Goal: Information Seeking & Learning: Compare options

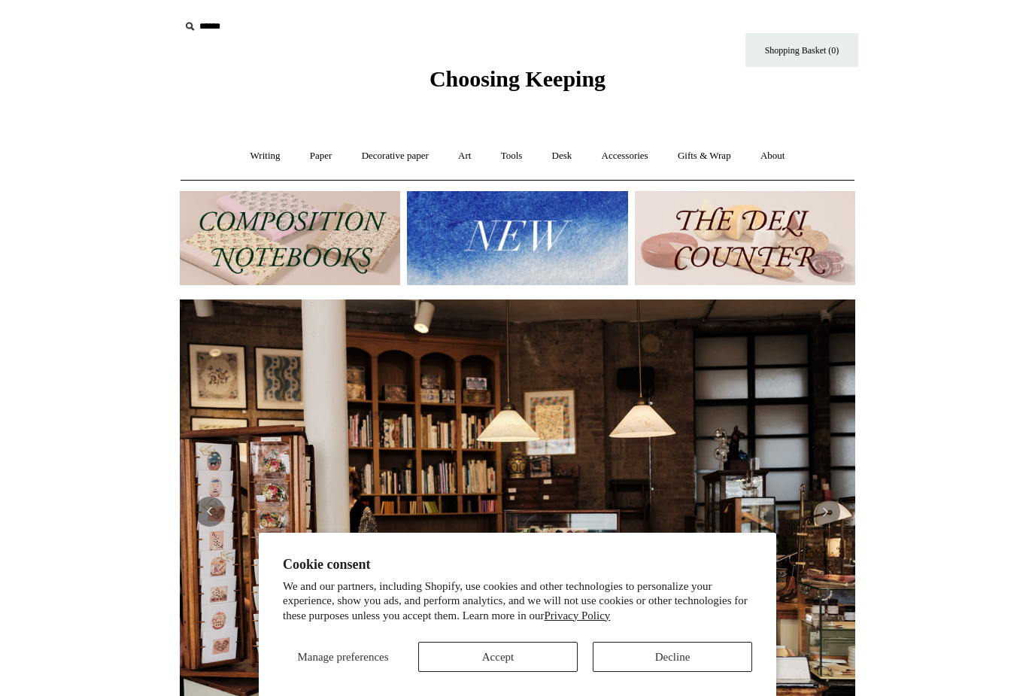
click at [533, 663] on button "Accept" at bounding box center [497, 657] width 159 height 30
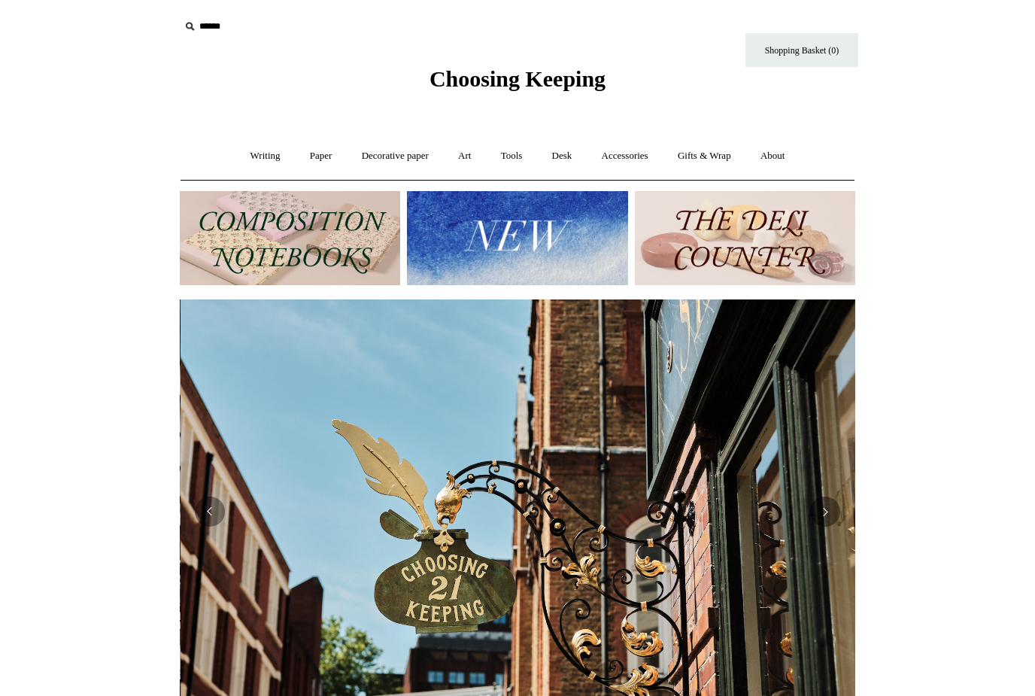
scroll to position [0, 675]
click at [249, 147] on link "Writing +" at bounding box center [265, 156] width 57 height 40
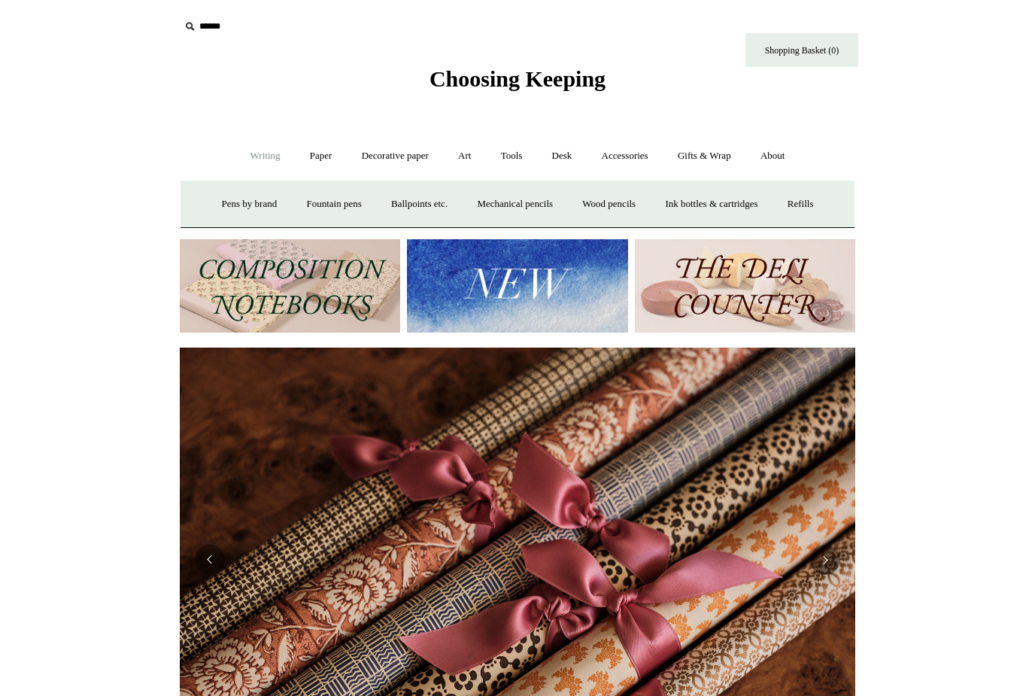
scroll to position [0, 1351]
click at [501, 201] on link "Mechanical pencils +" at bounding box center [514, 204] width 103 height 40
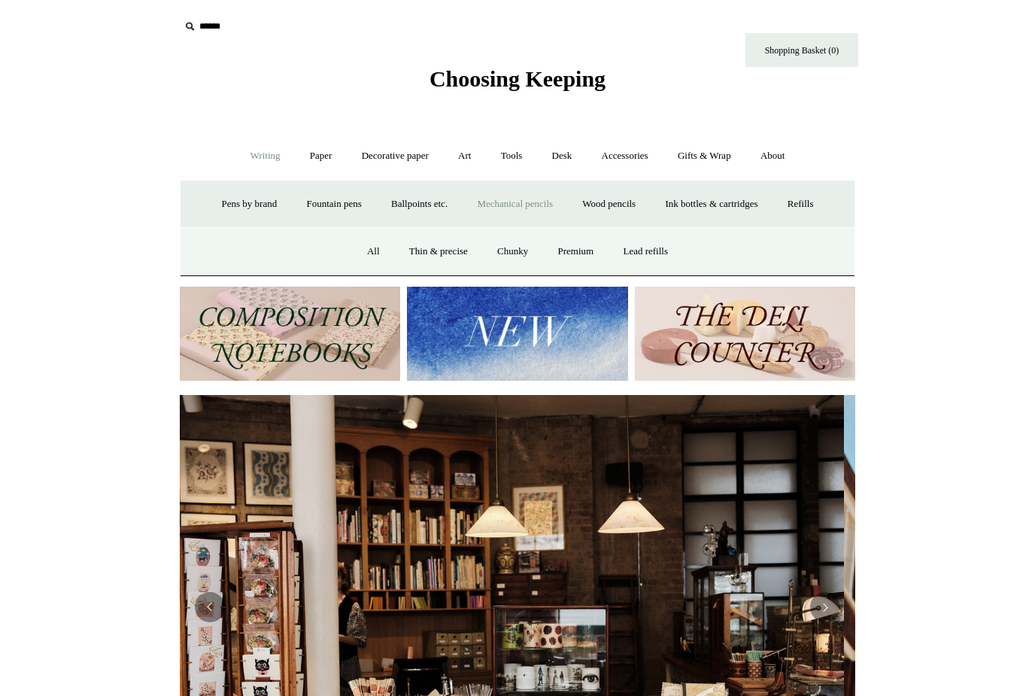
scroll to position [0, 0]
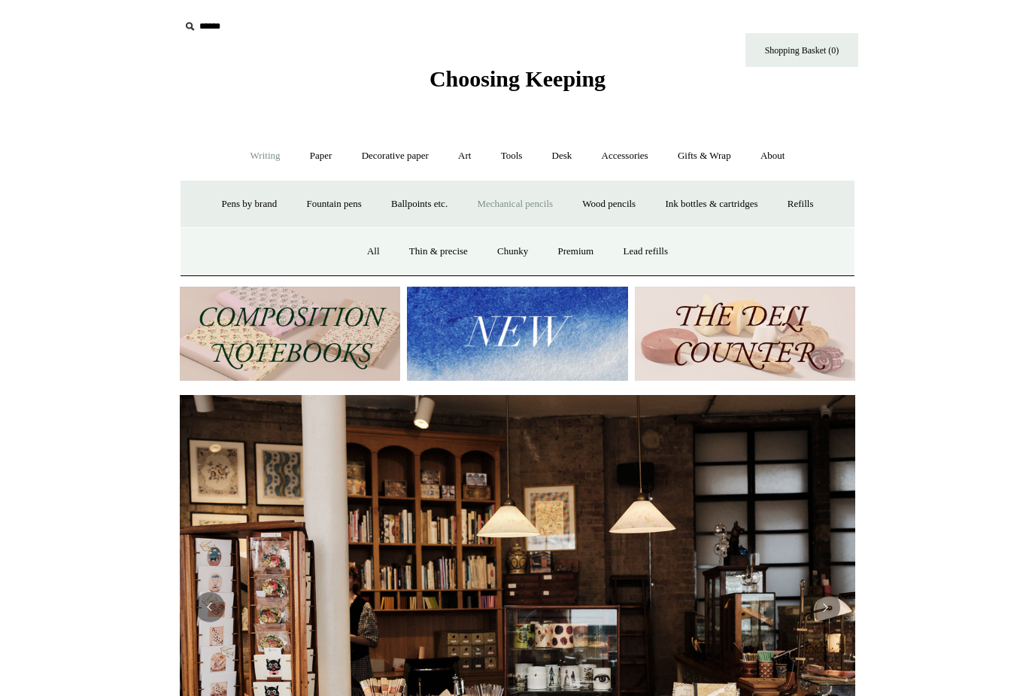
click at [365, 250] on link "All" at bounding box center [374, 252] width 40 height 40
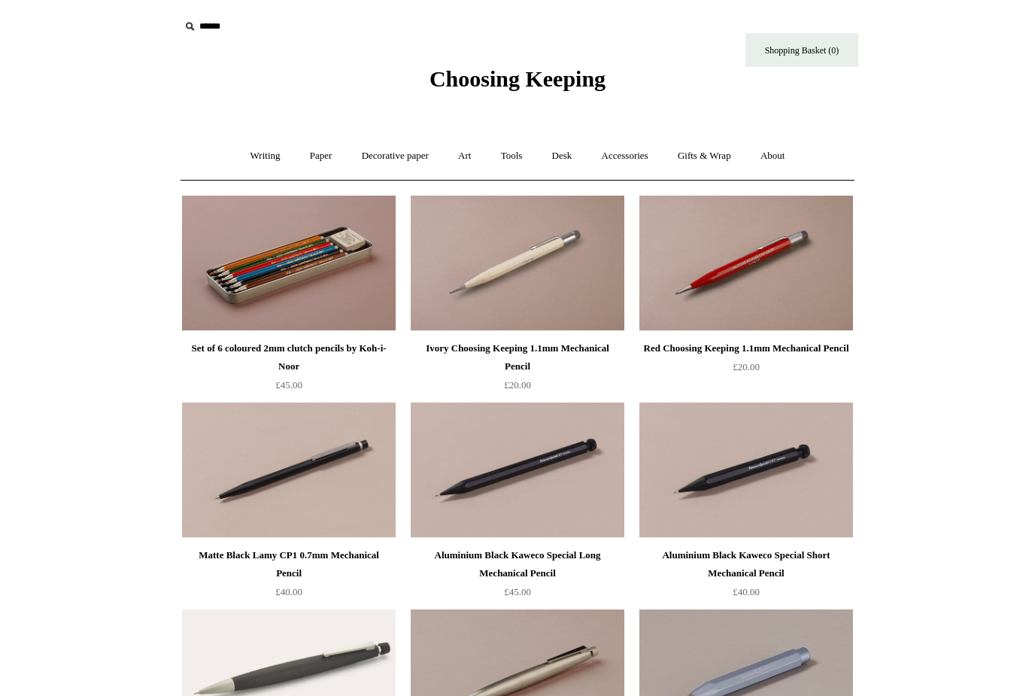
click at [251, 287] on img at bounding box center [289, 263] width 214 height 135
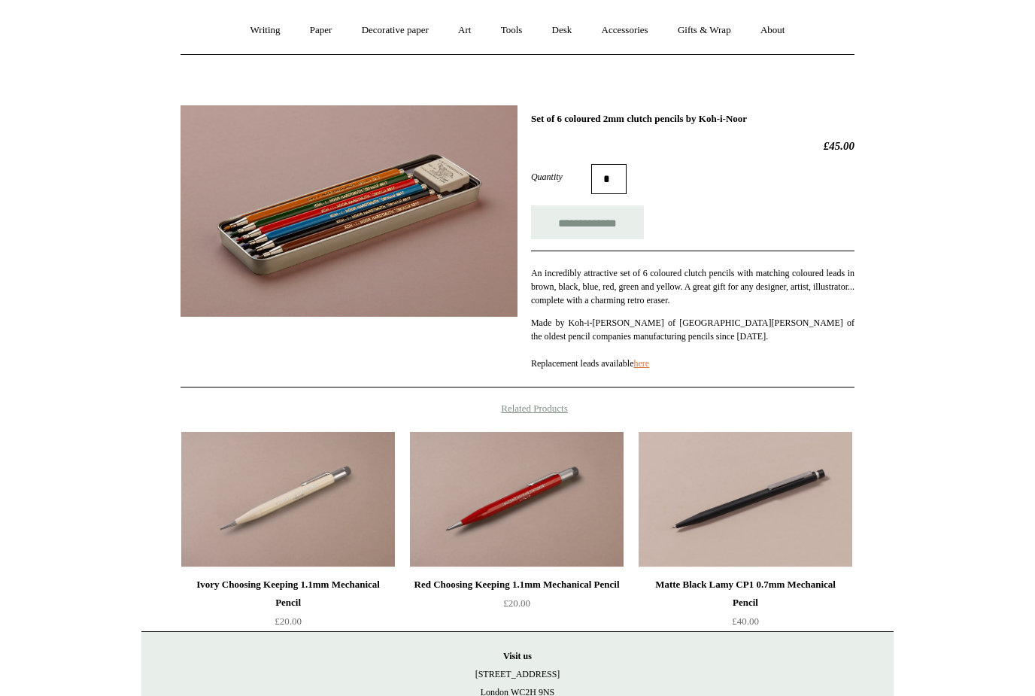
scroll to position [126, 0]
click at [247, 475] on img at bounding box center [288, 499] width 214 height 135
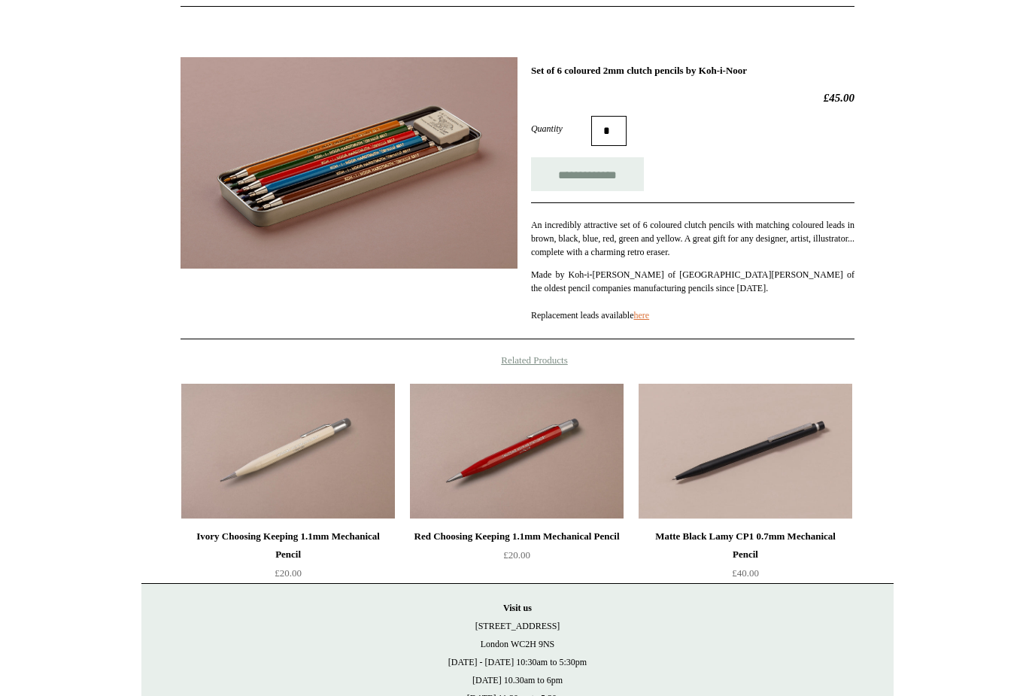
click at [762, 443] on img at bounding box center [746, 451] width 214 height 135
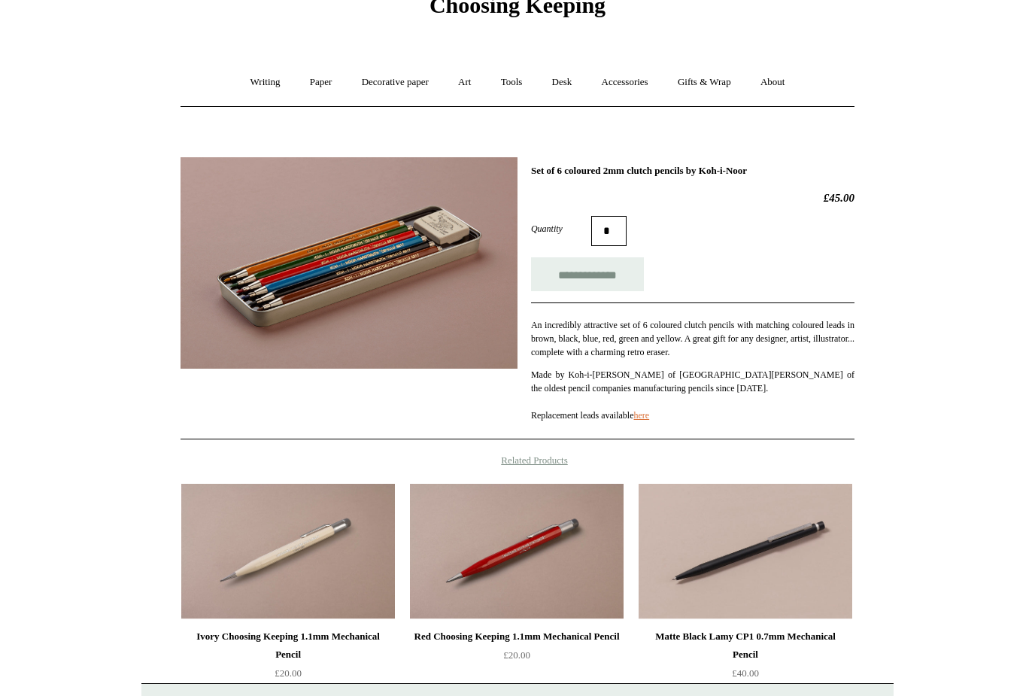
scroll to position [0, 0]
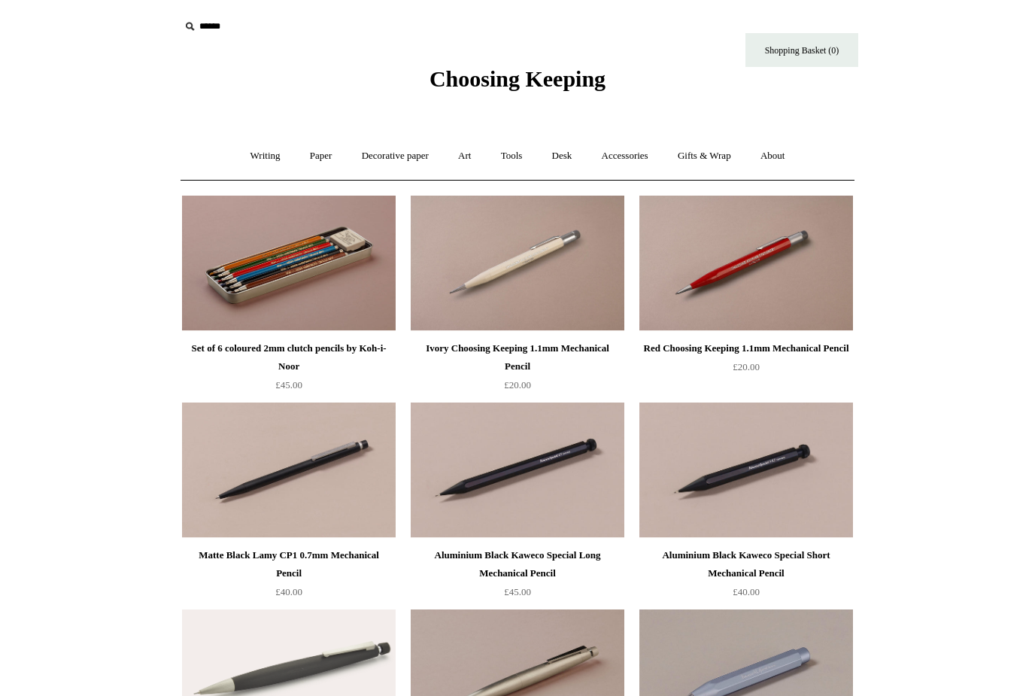
scroll to position [26, 0]
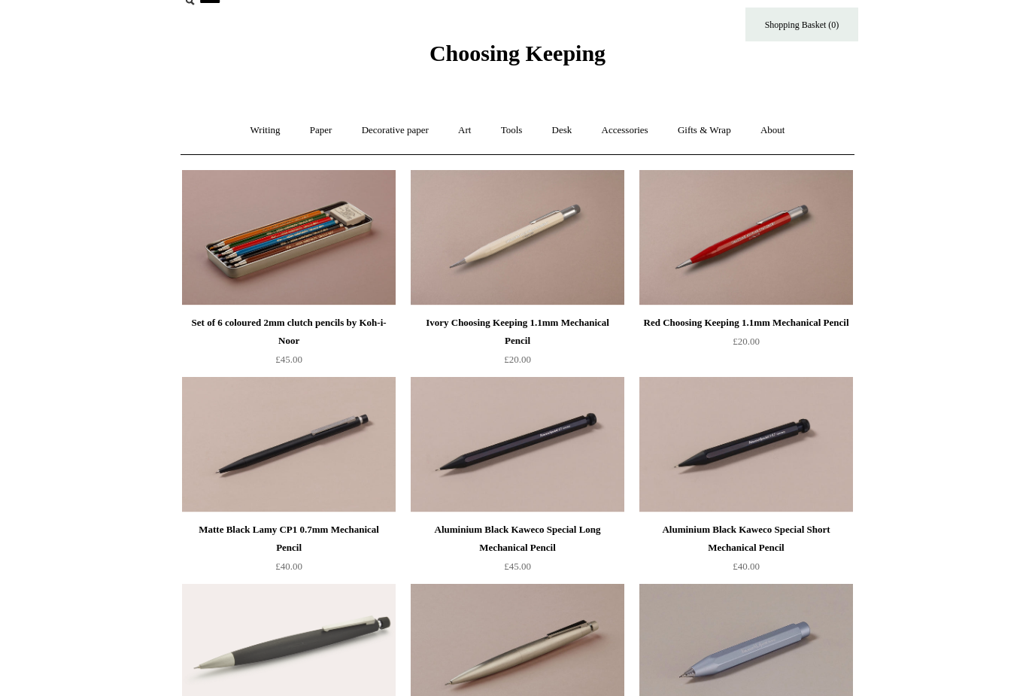
click at [491, 270] on img at bounding box center [518, 237] width 214 height 135
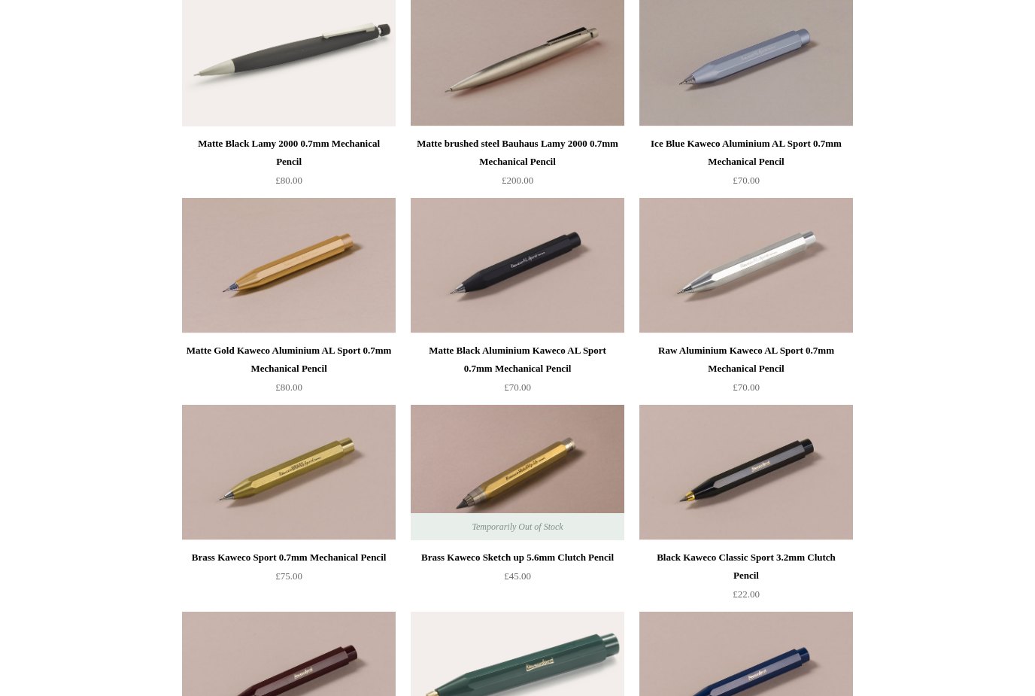
scroll to position [623, 0]
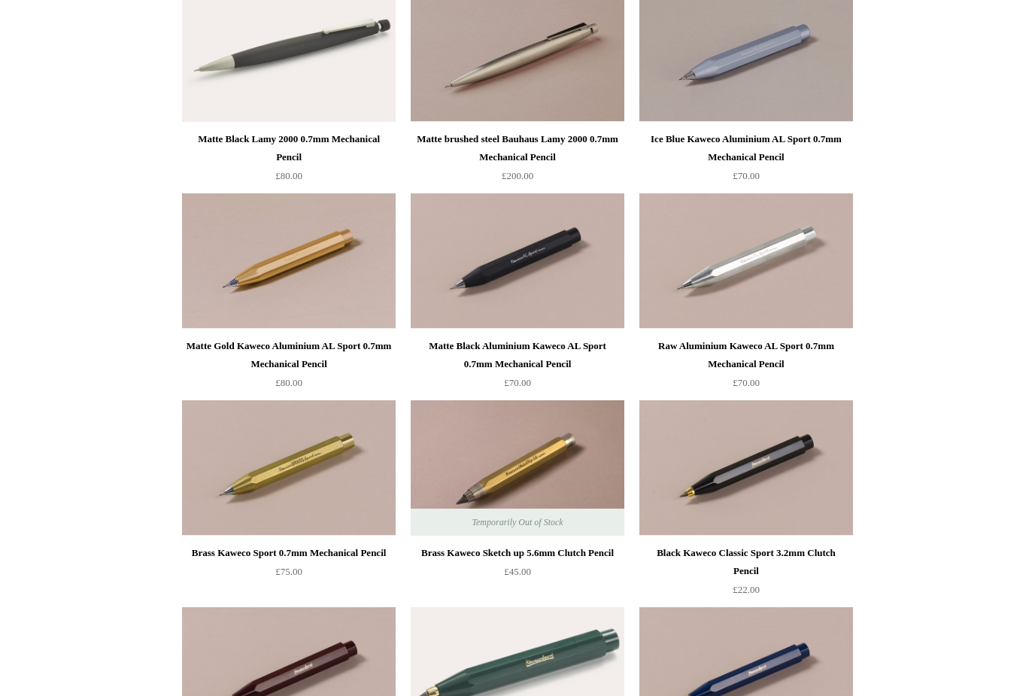
click at [478, 460] on img at bounding box center [518, 467] width 214 height 135
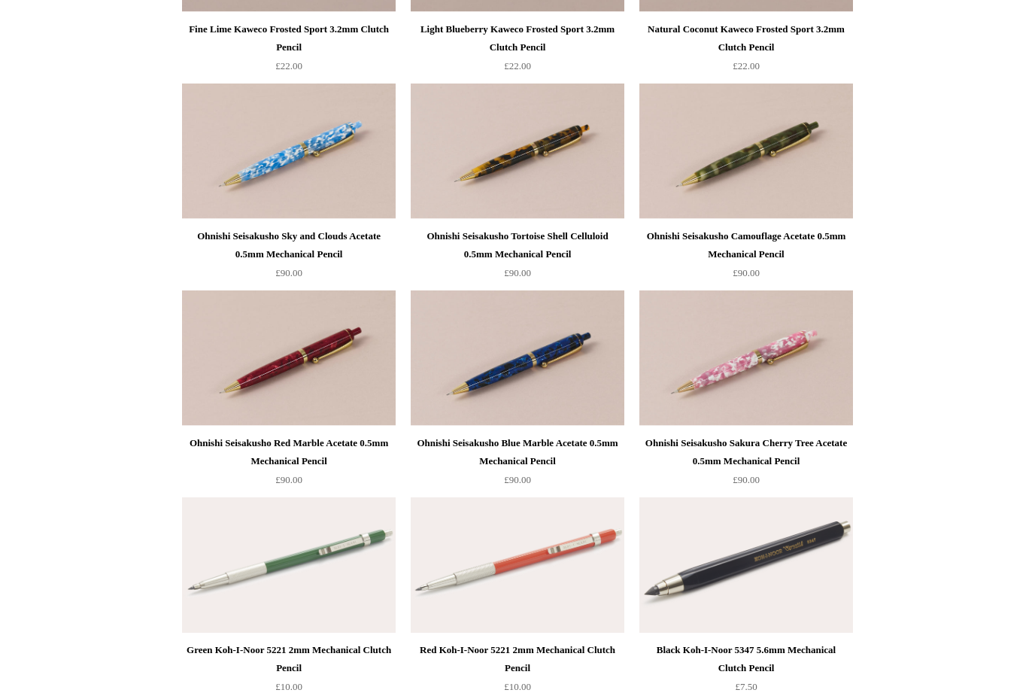
scroll to position [2176, 0]
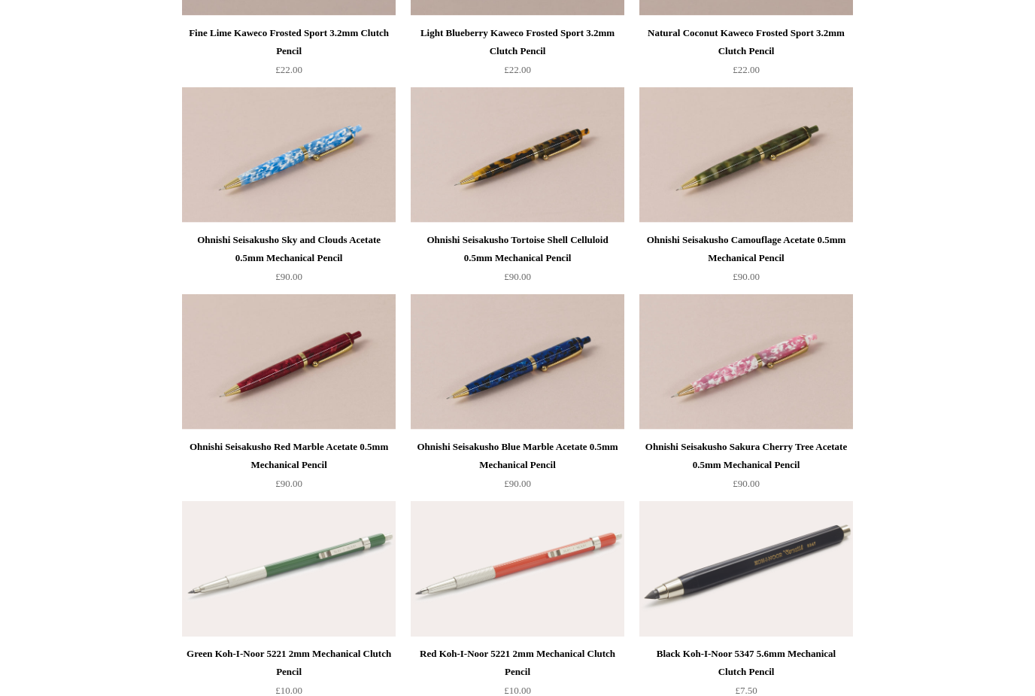
click at [247, 380] on img at bounding box center [289, 362] width 214 height 135
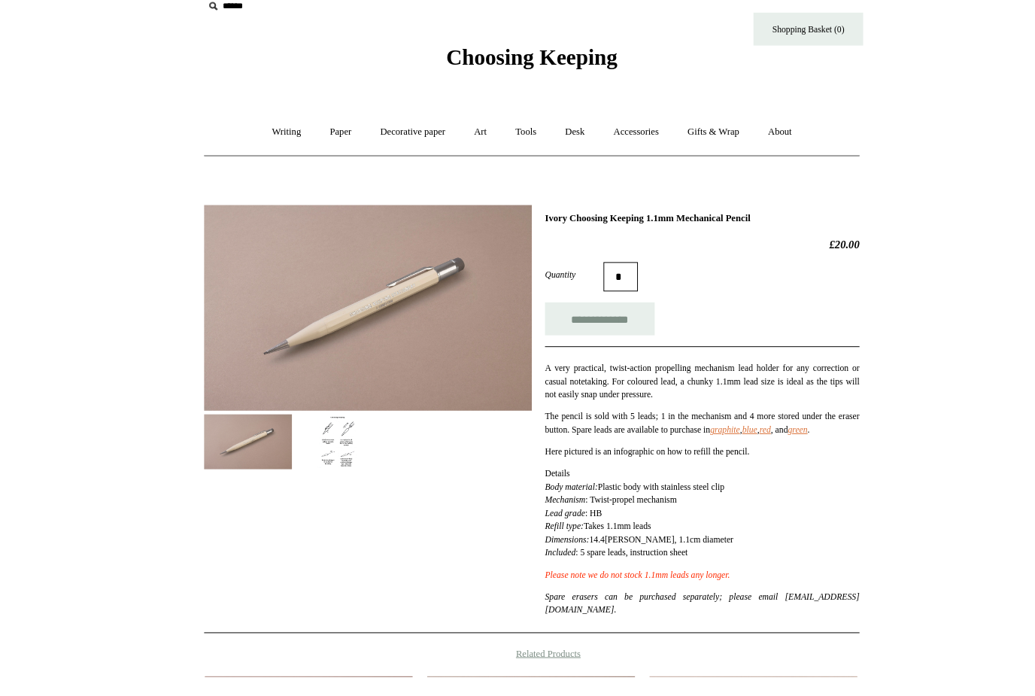
scroll to position [49, 0]
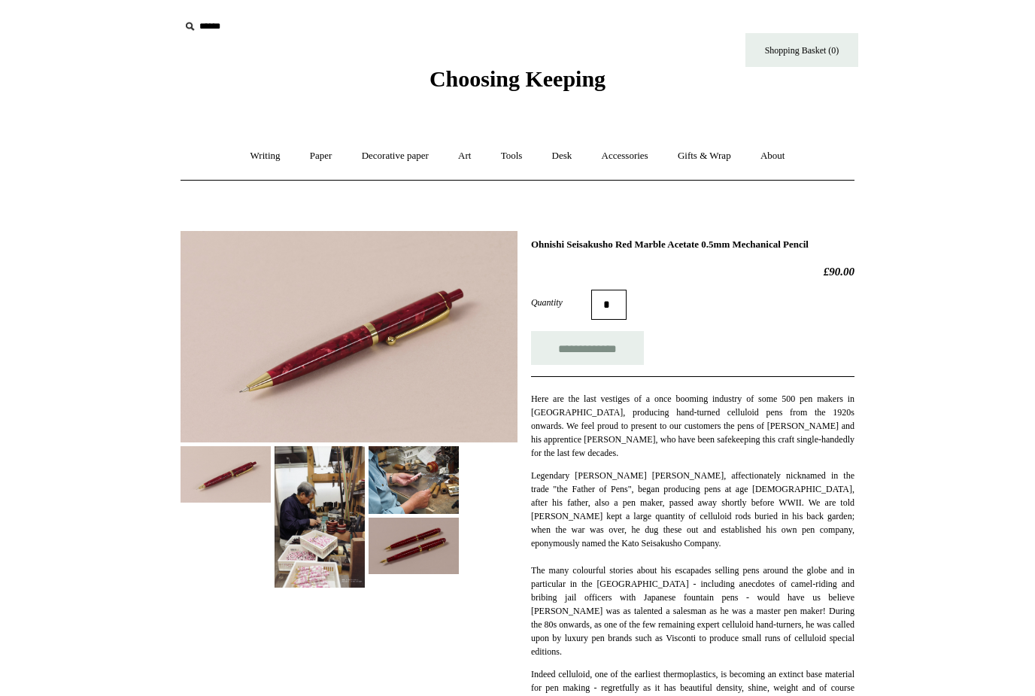
click at [275, 446] on img at bounding box center [320, 516] width 90 height 141
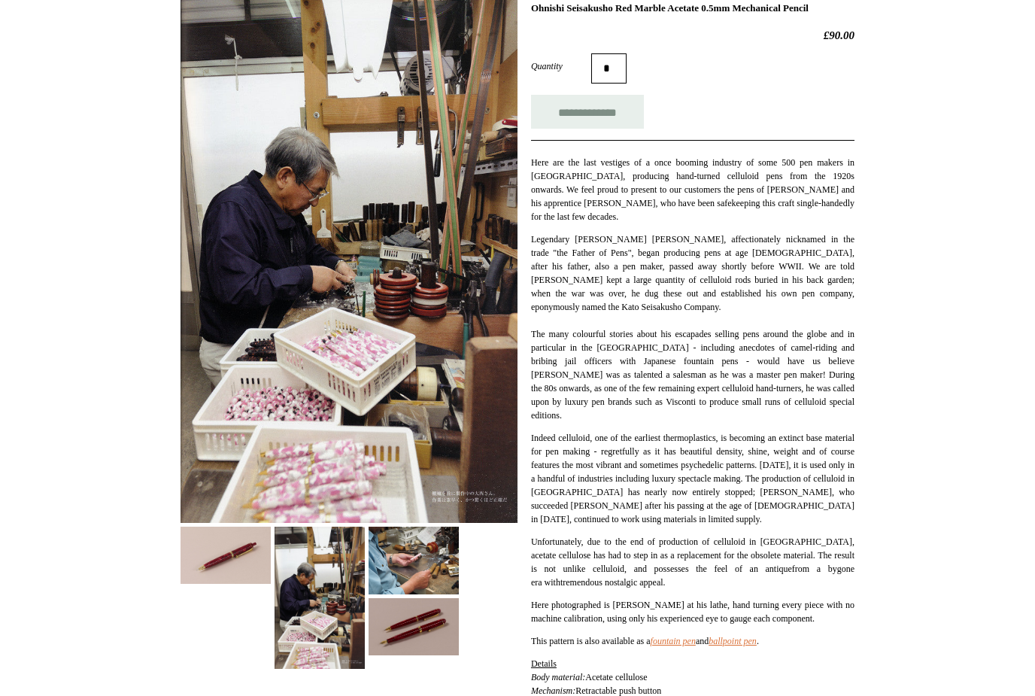
scroll to position [237, 0]
click at [450, 560] on img at bounding box center [414, 560] width 90 height 68
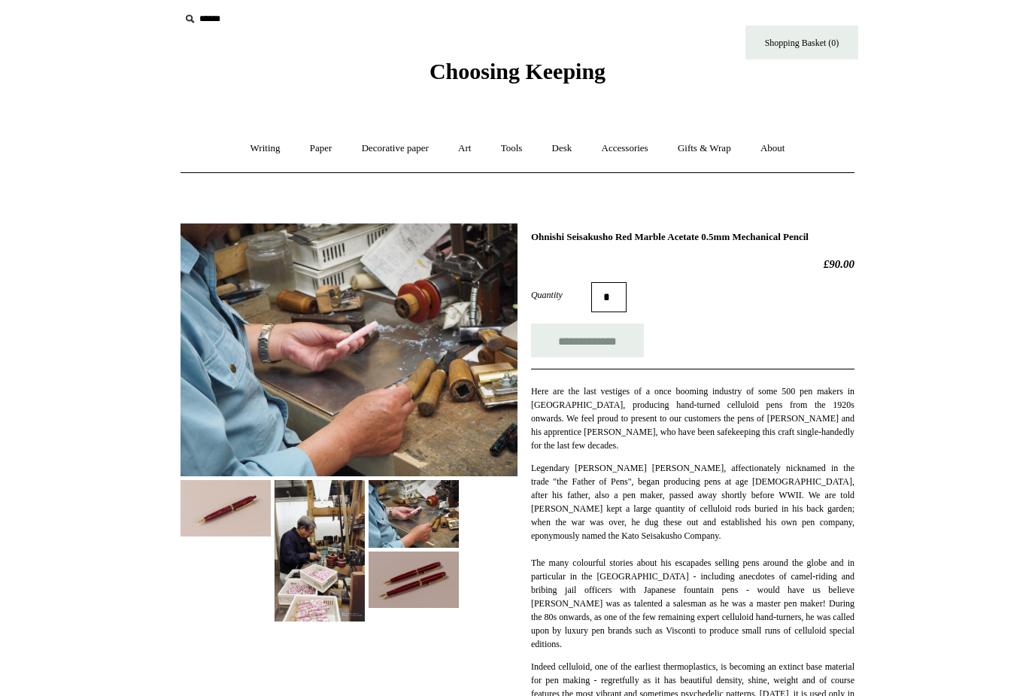
scroll to position [0, 0]
